Goal: Information Seeking & Learning: Learn about a topic

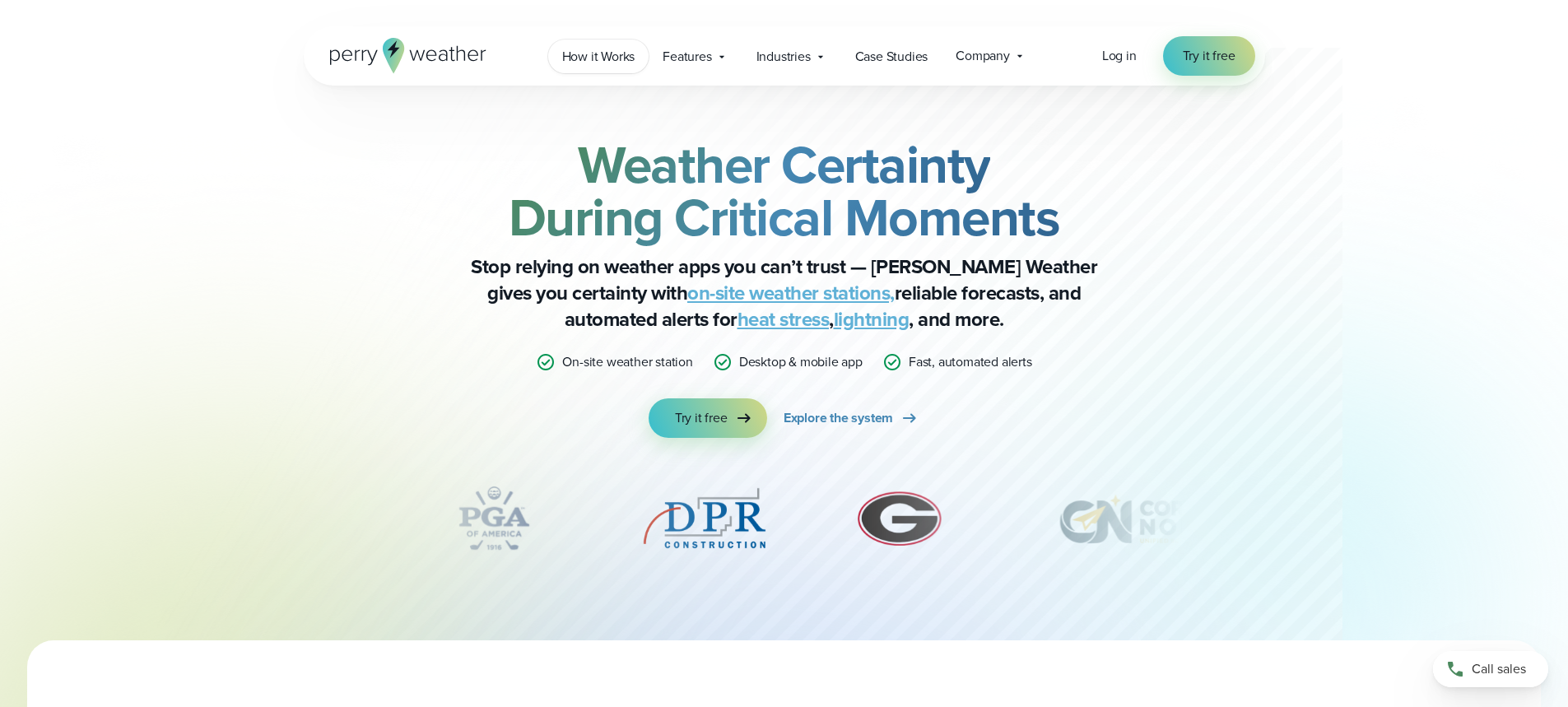
click at [577, 57] on span "How it Works" at bounding box center [599, 57] width 73 height 20
